Goal: Task Accomplishment & Management: Use online tool/utility

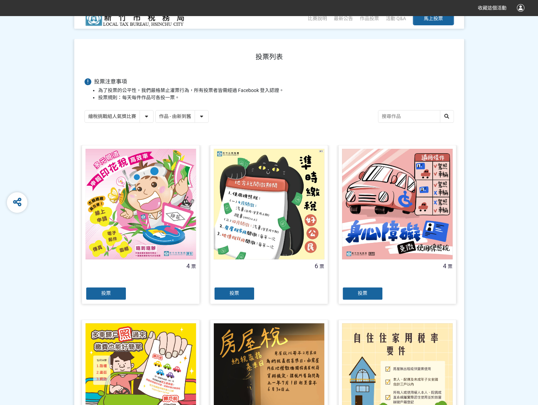
scroll to position [137, 0]
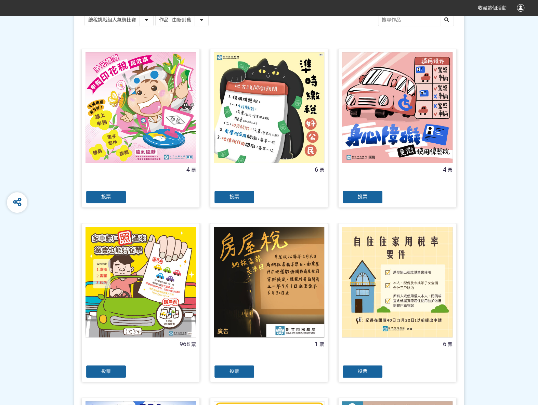
click at [116, 374] on div "投票" at bounding box center [105, 371] width 41 height 14
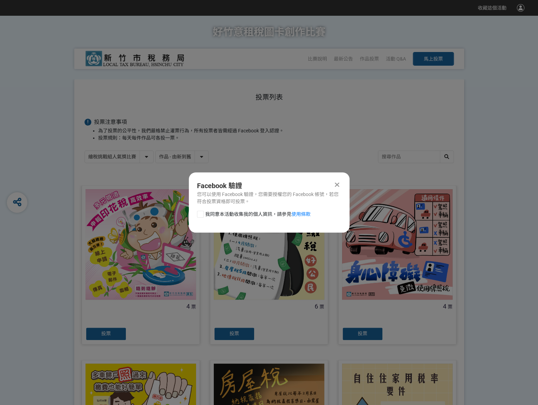
scroll to position [0, 0]
drag, startPoint x: 200, startPoint y: 212, endPoint x: 213, endPoint y: 219, distance: 14.4
click at [200, 212] on div at bounding box center [200, 214] width 7 height 7
checkbox input "true"
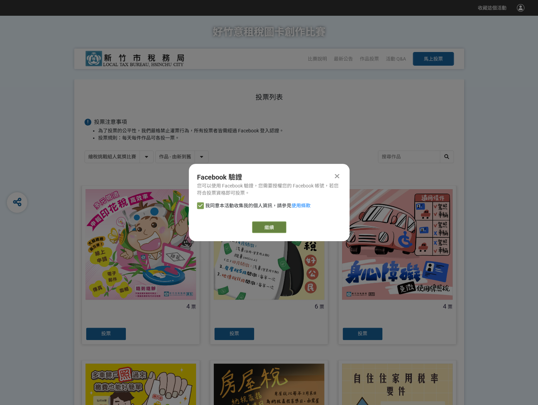
click at [256, 225] on link "繼續" at bounding box center [269, 227] width 34 height 12
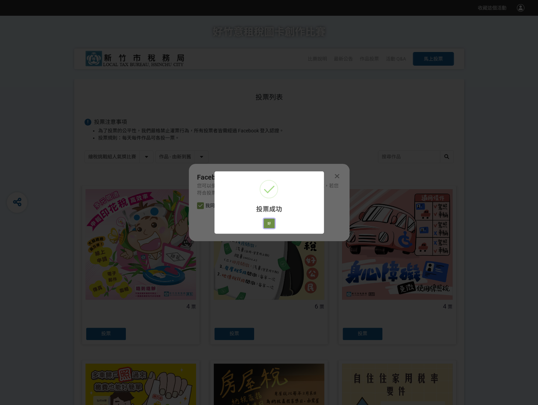
click at [270, 227] on button "好" at bounding box center [269, 223] width 11 height 10
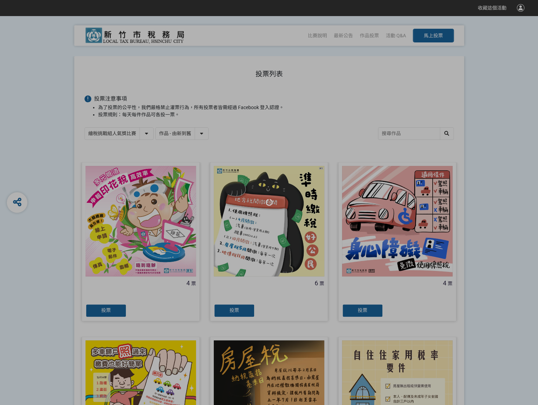
scroll to position [38, 0]
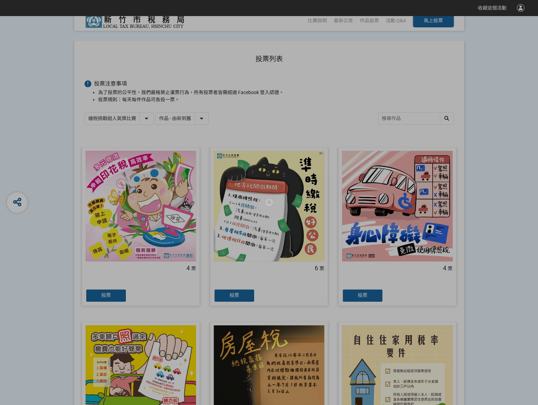
click at [304, 82] on div at bounding box center [269, 202] width 538 height 405
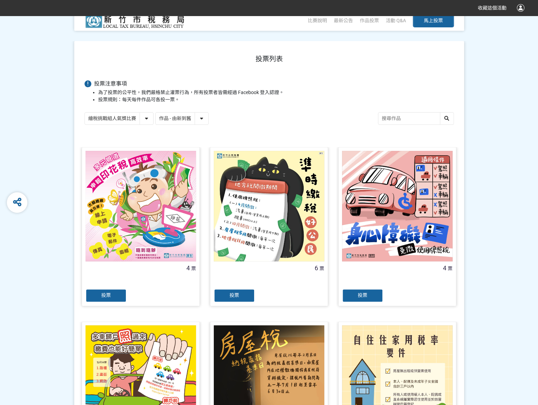
click at [143, 116] on select "繪稅挑戰組人氣獎比賽 活用智繪組人氣獎投票" at bounding box center [119, 118] width 68 height 12
select select "13167"
click at [85, 112] on select "繪稅挑戰組人氣獎比賽 活用智繪組人氣獎投票" at bounding box center [119, 118] width 68 height 12
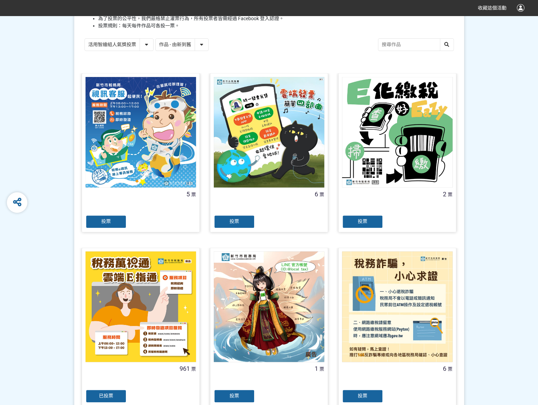
scroll to position [205, 0]
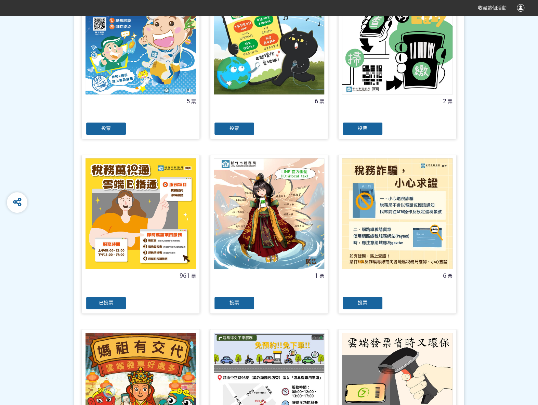
click at [113, 302] on div "已投票" at bounding box center [105, 303] width 41 height 14
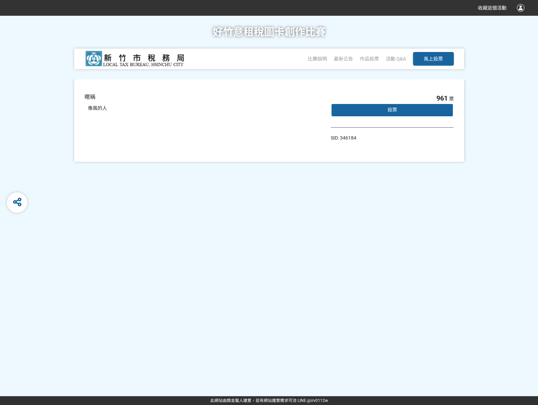
click at [392, 105] on div "投票" at bounding box center [392, 110] width 123 height 14
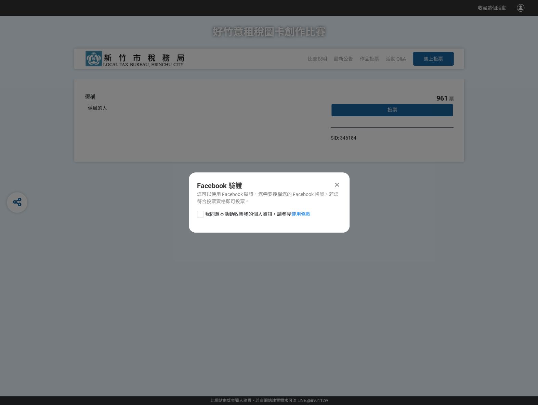
click at [199, 216] on div at bounding box center [200, 214] width 7 height 7
checkbox input "true"
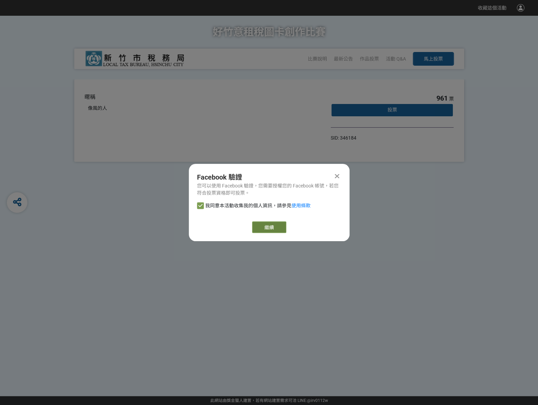
click at [268, 231] on link "繼續" at bounding box center [269, 227] width 34 height 12
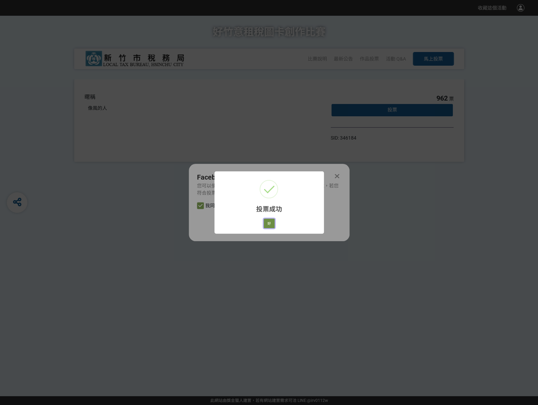
click at [269, 220] on button "好" at bounding box center [269, 223] width 11 height 10
